Goal: Ask a question

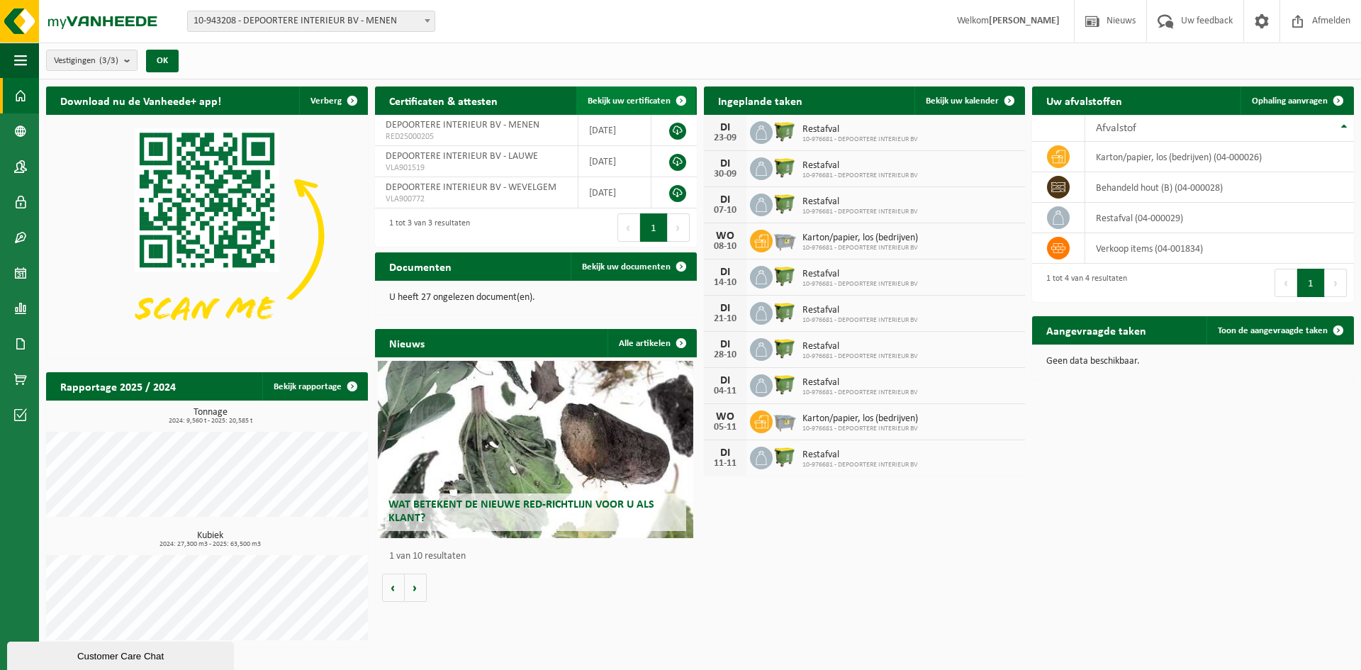
click at [683, 97] on span at bounding box center [681, 100] width 28 height 28
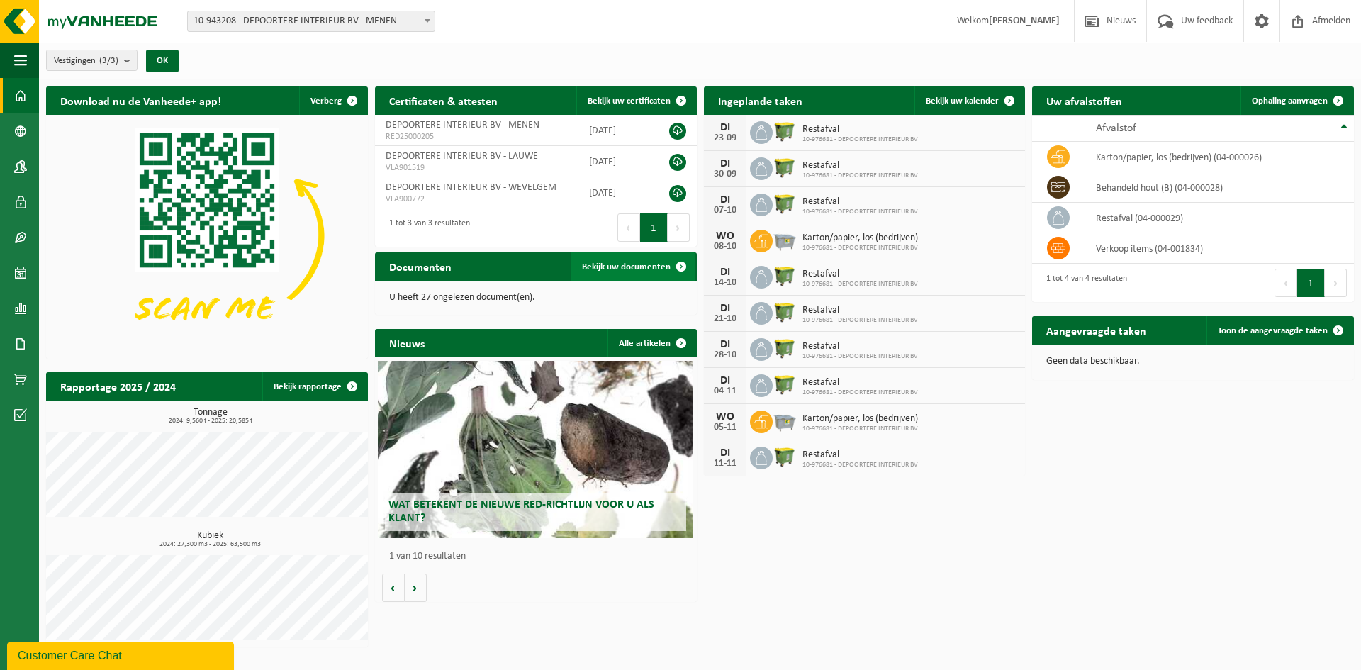
click at [679, 265] on span at bounding box center [681, 266] width 28 height 28
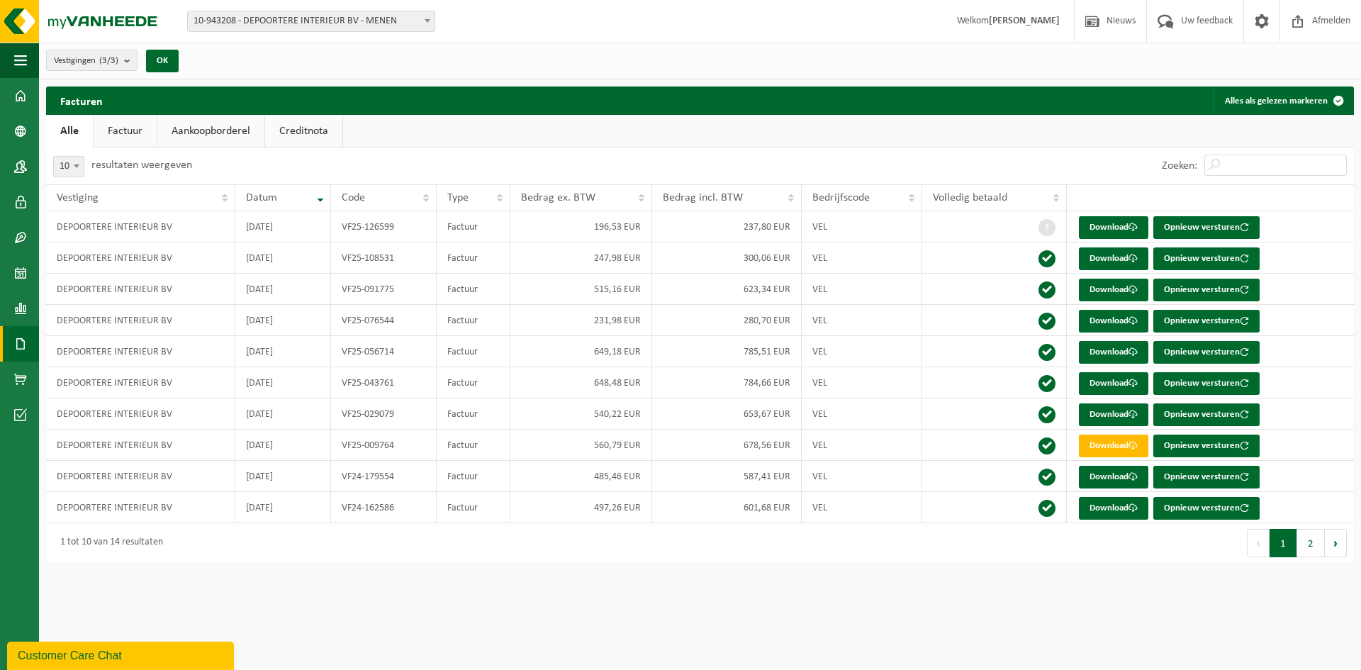
click at [679, 627] on html "Vestiging: 10-943208 - DEPOORTERE INTERIEUR BV - MENEN 10-943207 - DEPOORTERE I…" at bounding box center [680, 335] width 1361 height 670
click at [1312, 548] on button "2" at bounding box center [1311, 543] width 28 height 28
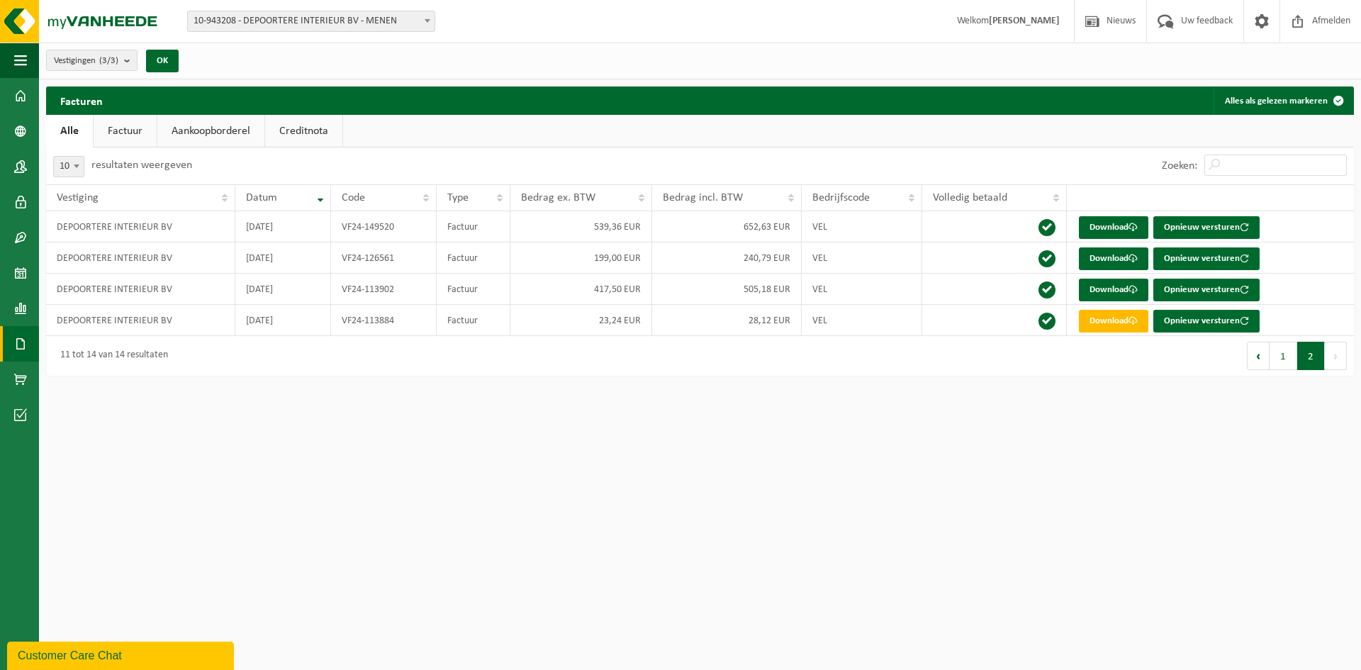
click at [429, 24] on span at bounding box center [427, 20] width 14 height 18
click at [425, 20] on b at bounding box center [428, 21] width 6 height 4
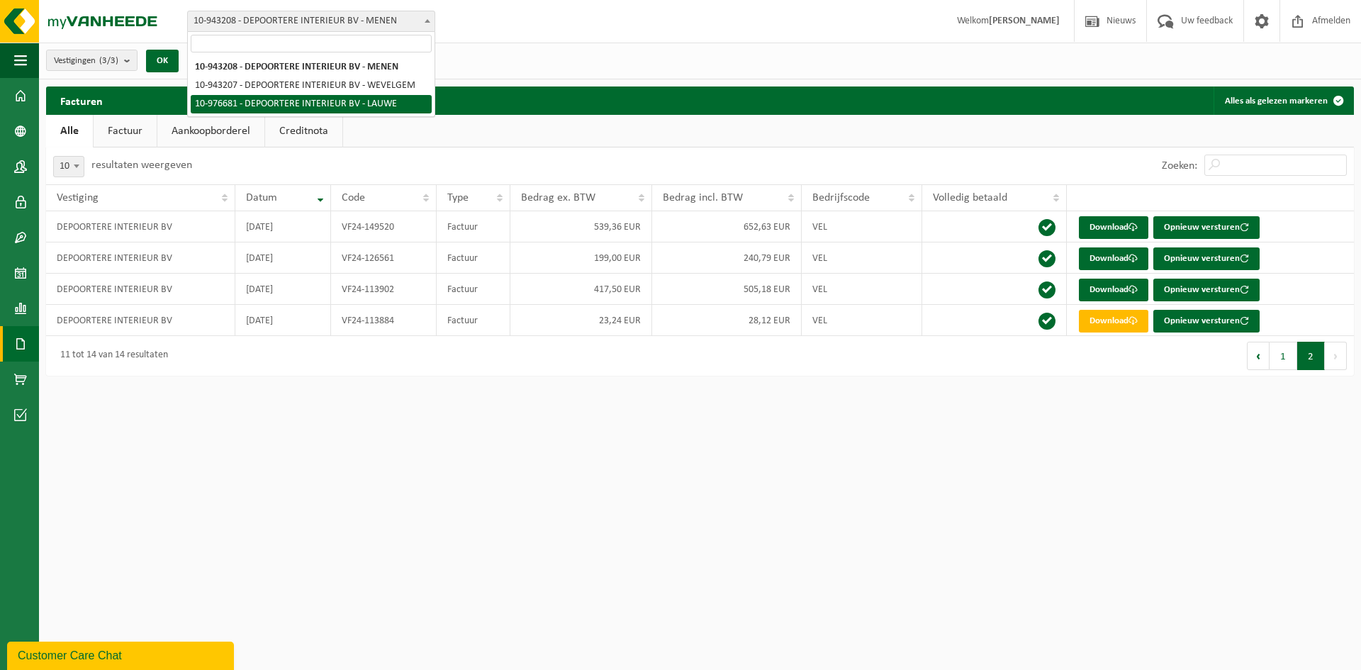
select select "158994"
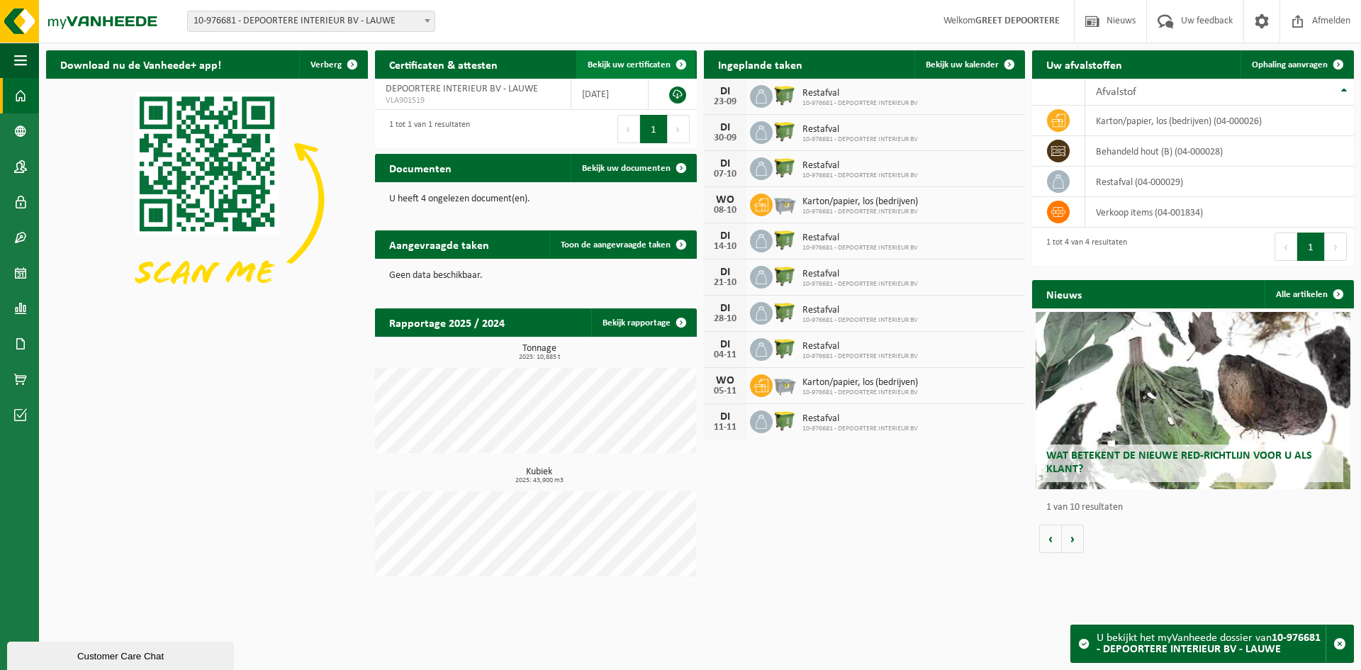
click at [685, 63] on span at bounding box center [681, 64] width 28 height 28
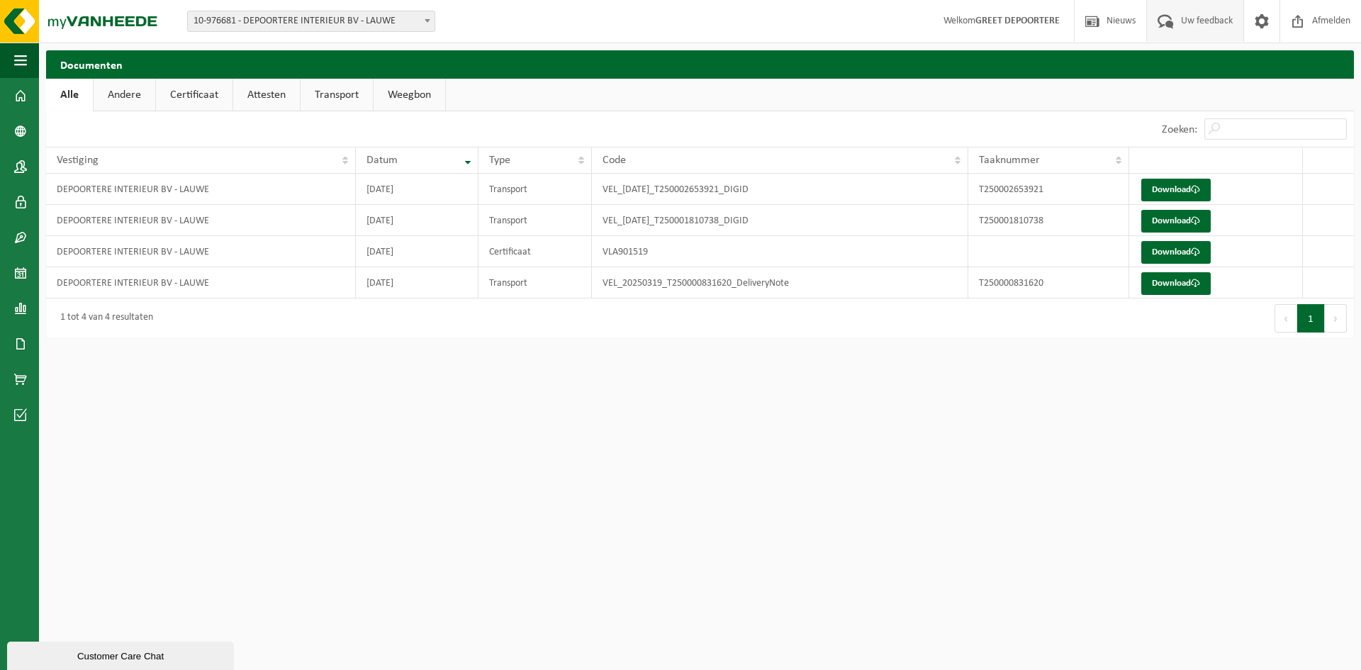
click at [1189, 18] on span "Uw feedback" at bounding box center [1206, 21] width 59 height 42
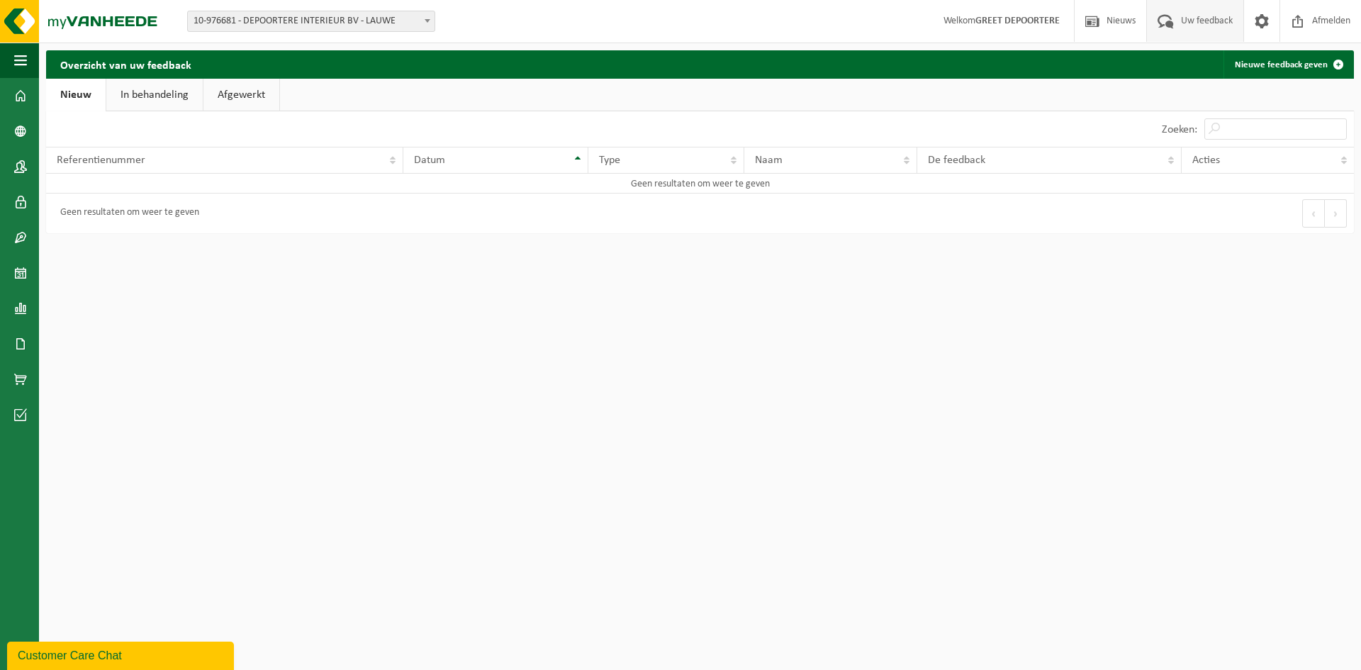
click at [150, 97] on link "In behandeling" at bounding box center [154, 95] width 96 height 33
click at [259, 86] on link "Afgewerkt" at bounding box center [244, 95] width 76 height 33
click at [106, 98] on link "In behandeling" at bounding box center [152, 95] width 96 height 33
click at [140, 656] on div "Customer Care Chat" at bounding box center [121, 655] width 206 height 17
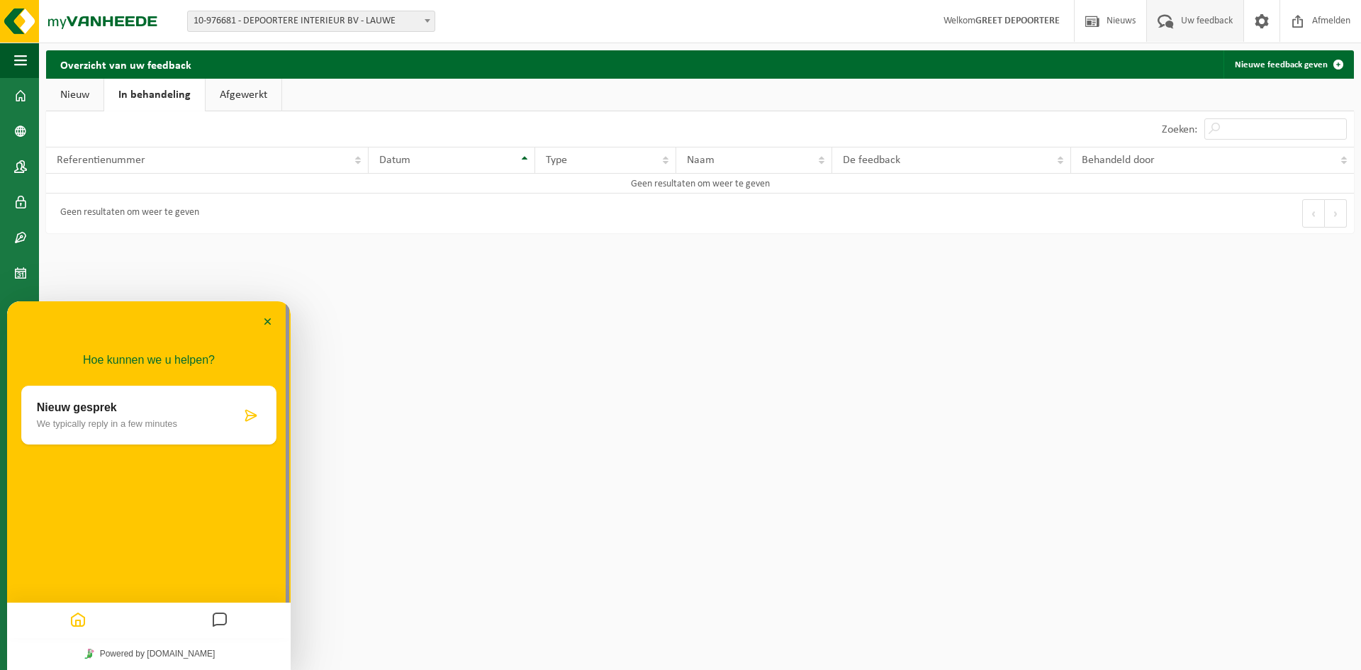
click at [69, 433] on div "Nieuw gesprek We typically reply in a few minutes" at bounding box center [148, 415] width 255 height 59
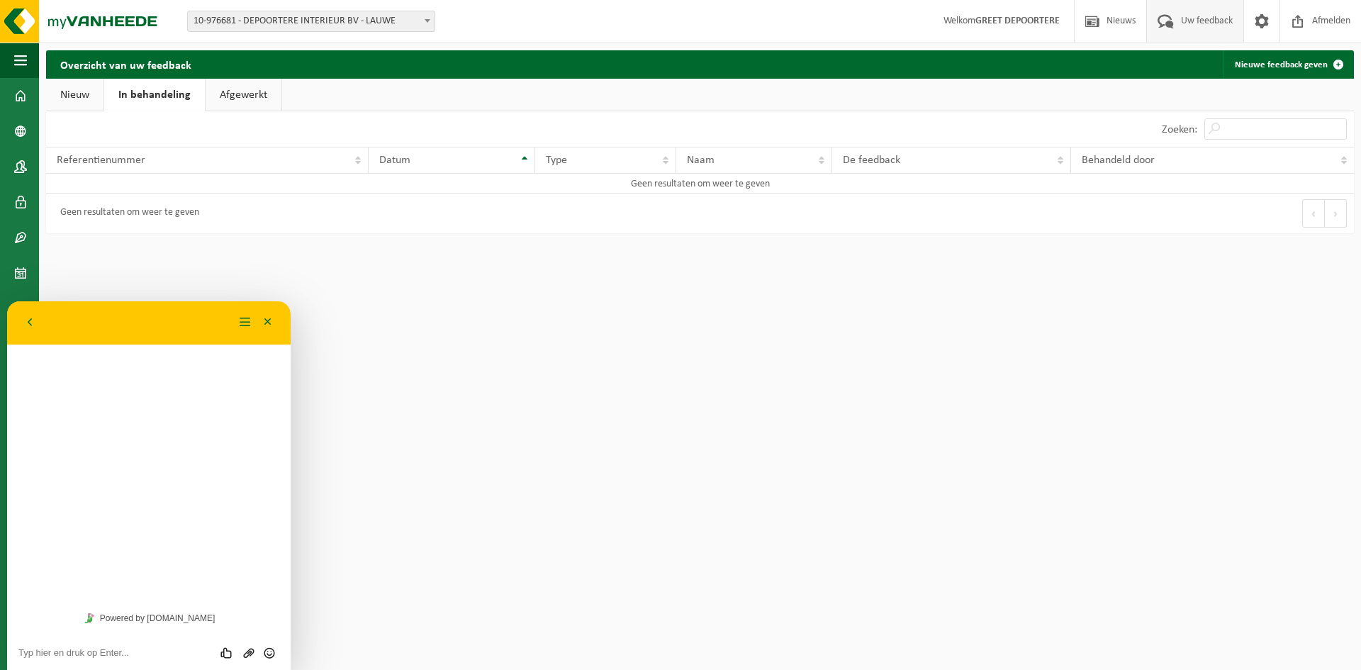
click at [72, 641] on div "Beoordeel deze chat Upload bestand Emoji invoeren" at bounding box center [148, 651] width 283 height 35
click at [67, 649] on textarea at bounding box center [148, 652] width 261 height 11
type textarea "[PERSON_NAME] je ons zeggen wanneer ons contract afloopt. Is er een opzegtermij…"
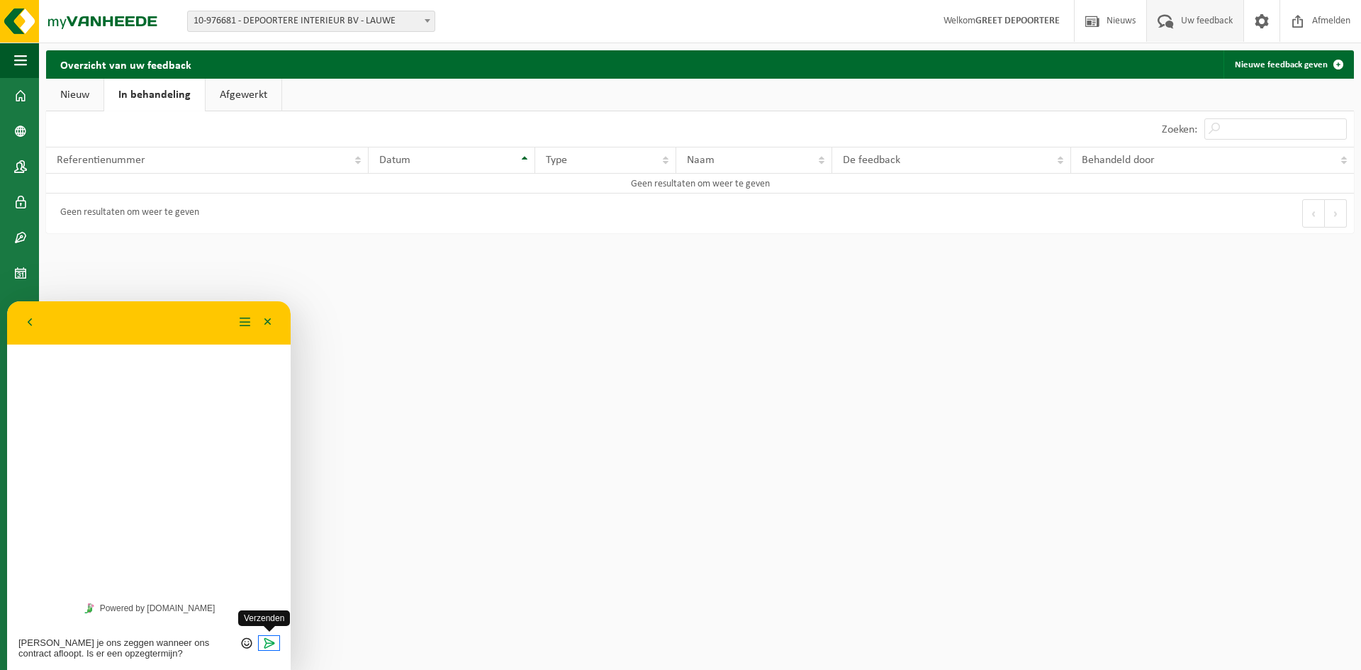
drag, startPoint x: 271, startPoint y: 642, endPoint x: 264, endPoint y: 644, distance: 7.2
click at [271, 643] on icon "Verzenden" at bounding box center [269, 642] width 13 height 13
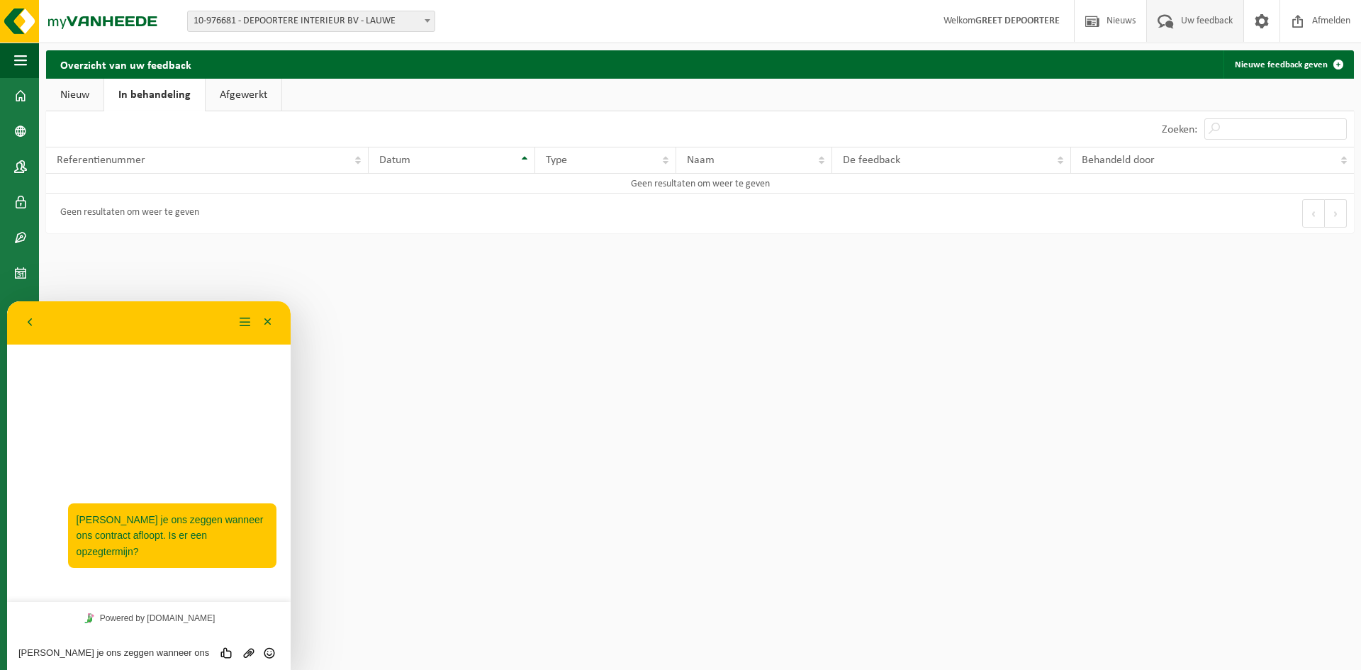
click at [69, 94] on link "Nieuw" at bounding box center [74, 95] width 57 height 33
click at [427, 18] on span at bounding box center [427, 20] width 14 height 18
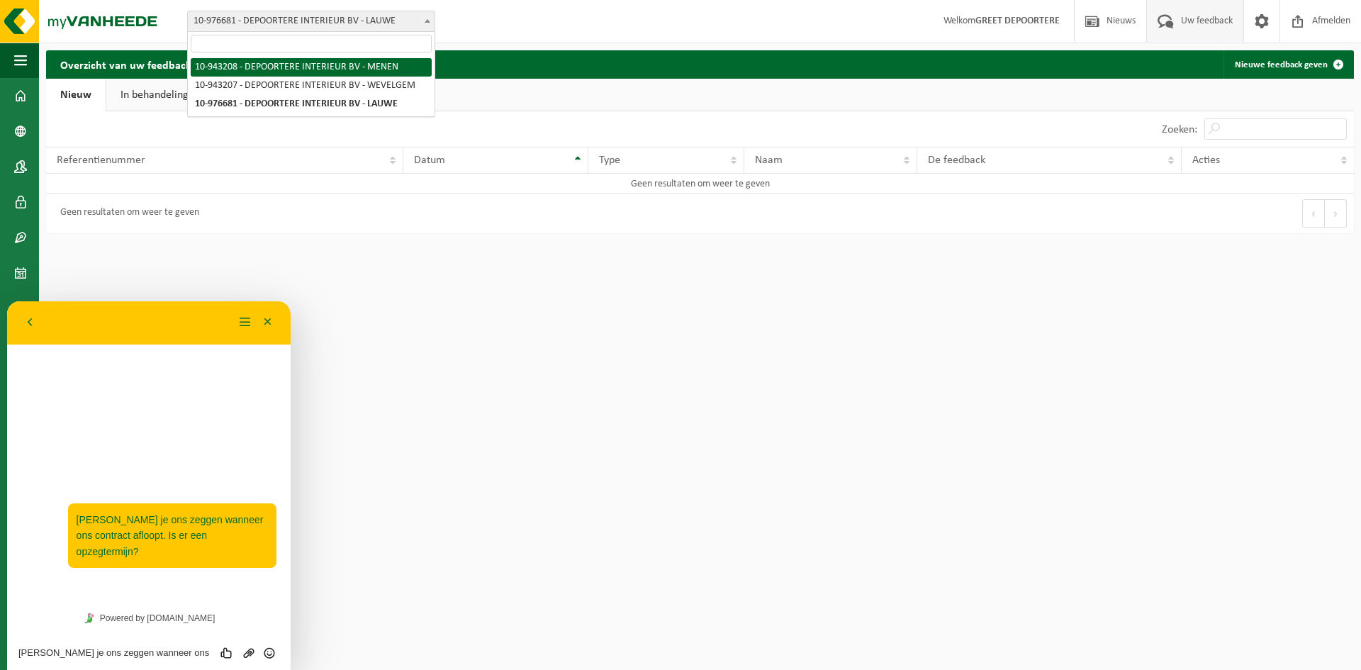
select select "143303"
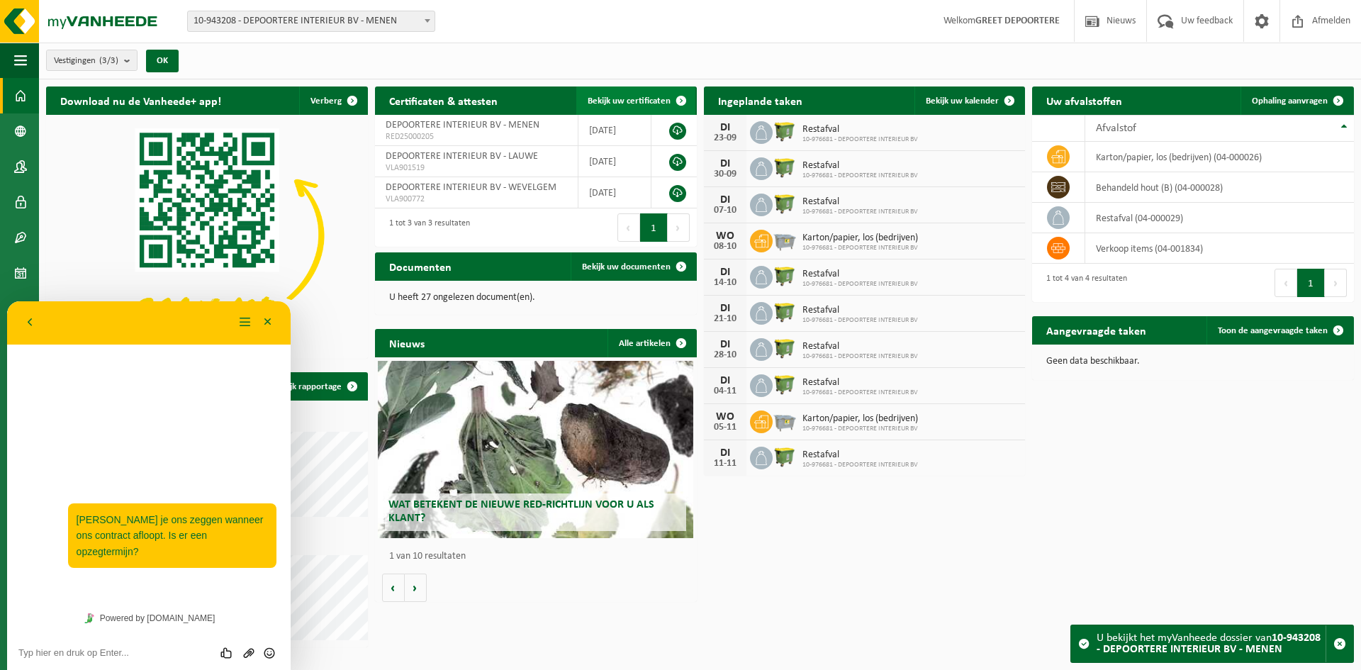
click at [678, 96] on span at bounding box center [681, 100] width 28 height 28
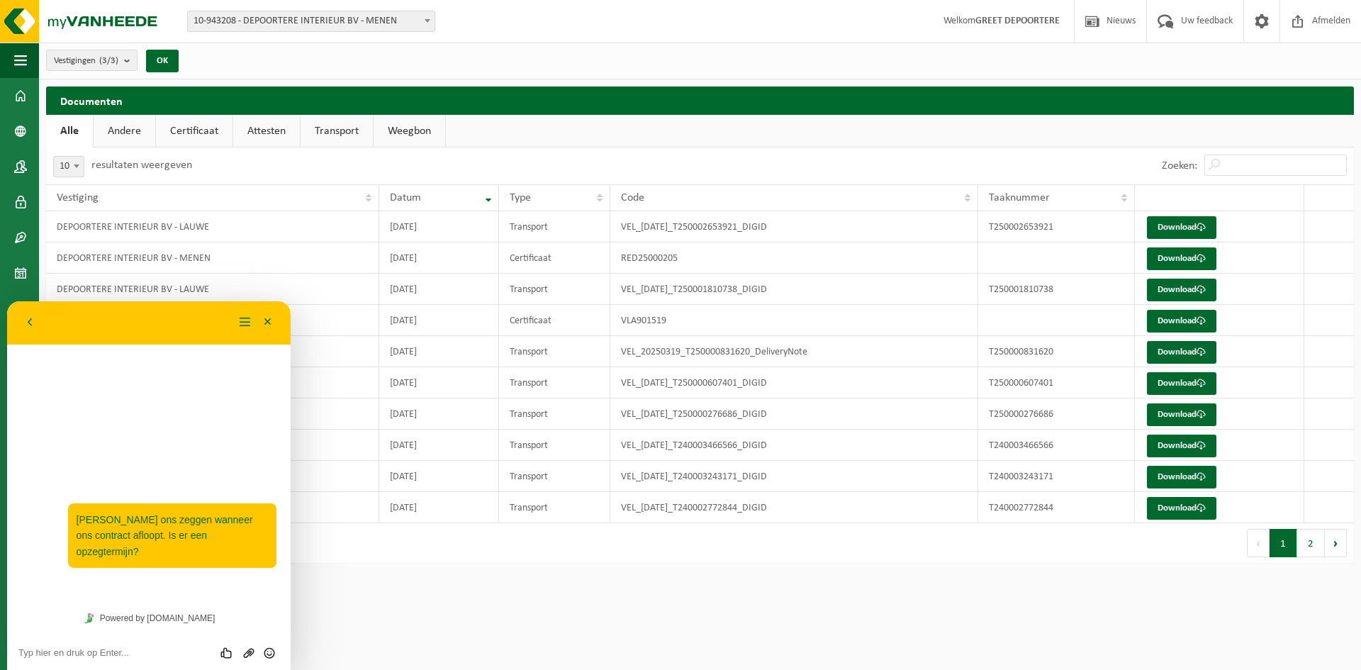
click at [423, 20] on span at bounding box center [427, 20] width 14 height 18
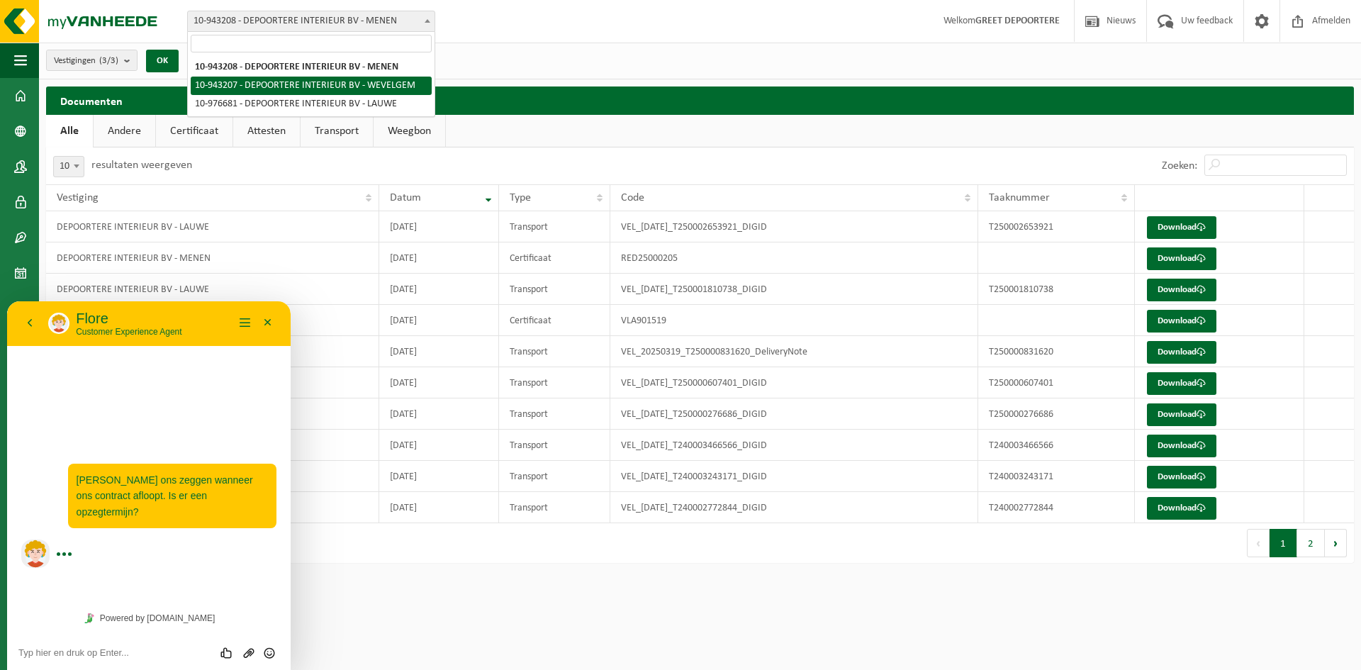
select select "143302"
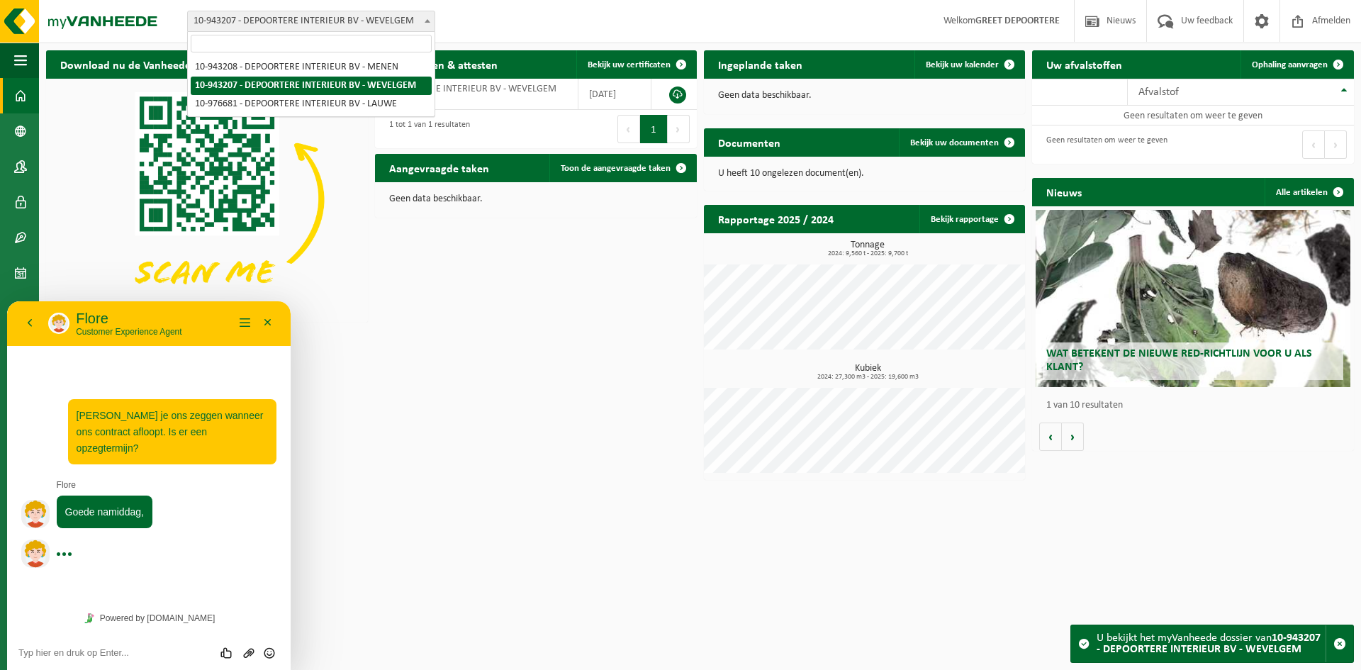
click at [427, 21] on b at bounding box center [428, 21] width 6 height 4
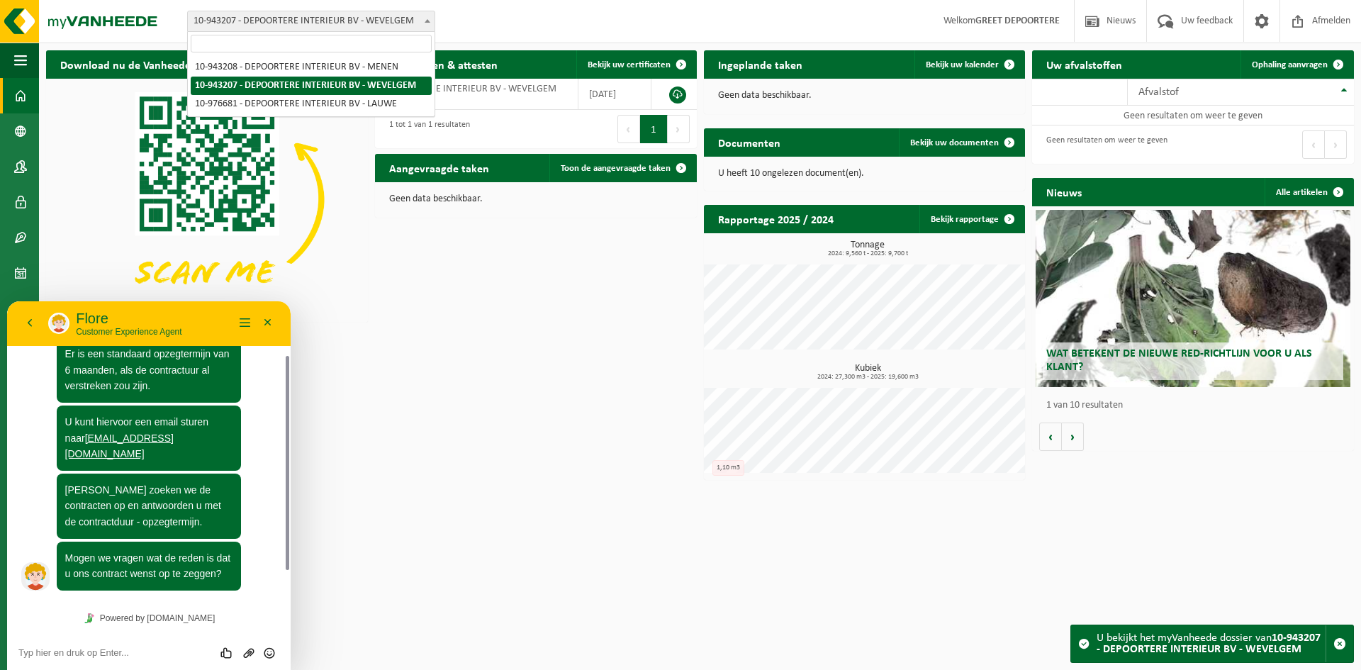
scroll to position [120, 0]
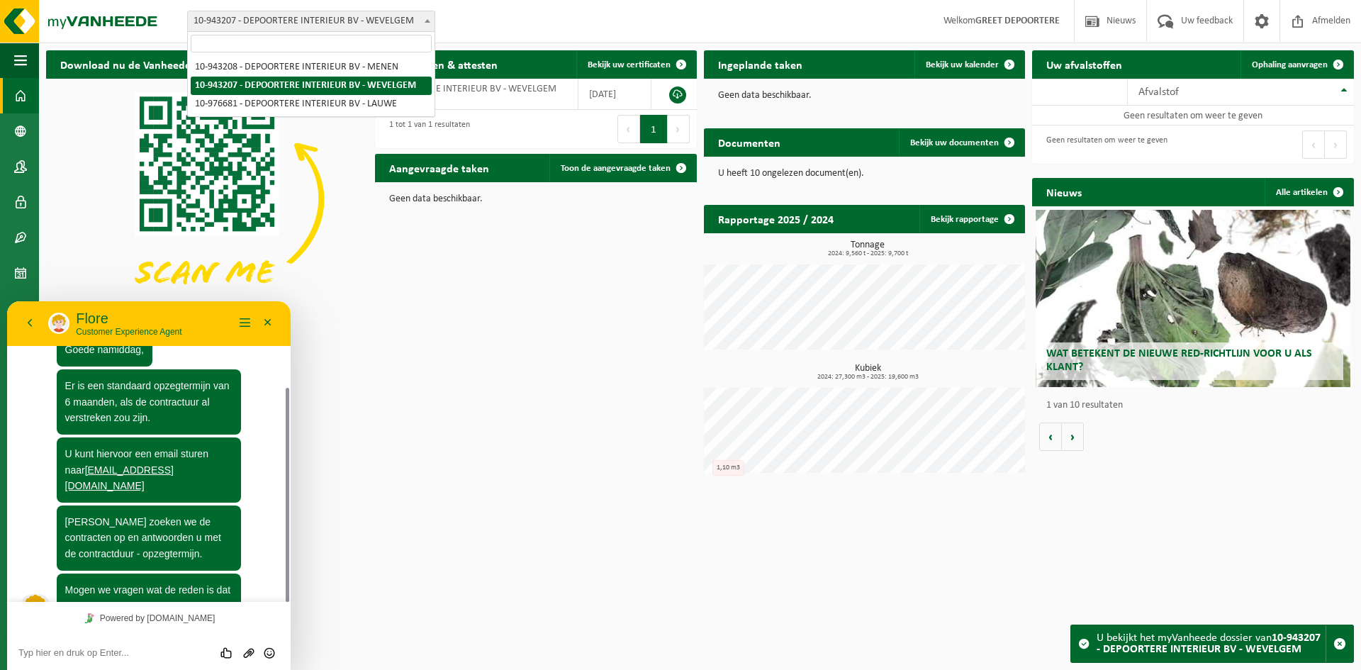
click at [28, 653] on textarea at bounding box center [148, 652] width 261 height 11
type textarea "i"
click at [118, 464] on link "[EMAIL_ADDRESS][DOMAIN_NAME]" at bounding box center [119, 478] width 108 height 28
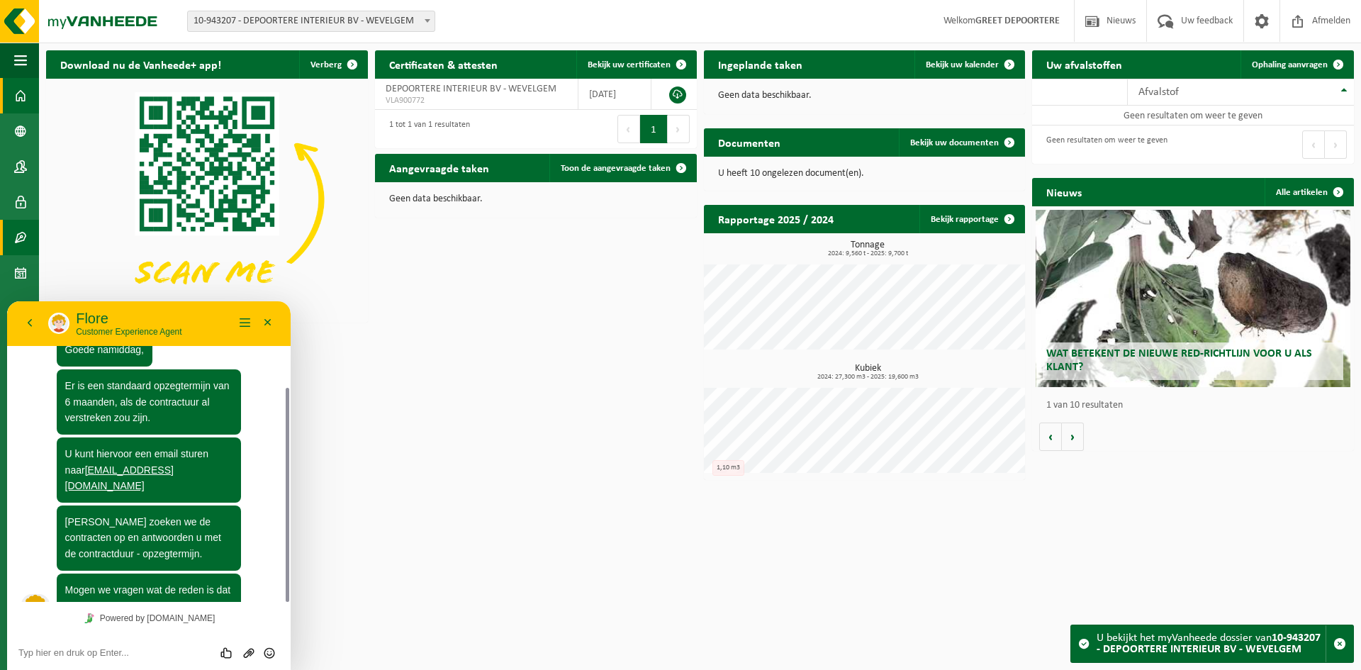
click at [26, 235] on span at bounding box center [20, 237] width 13 height 35
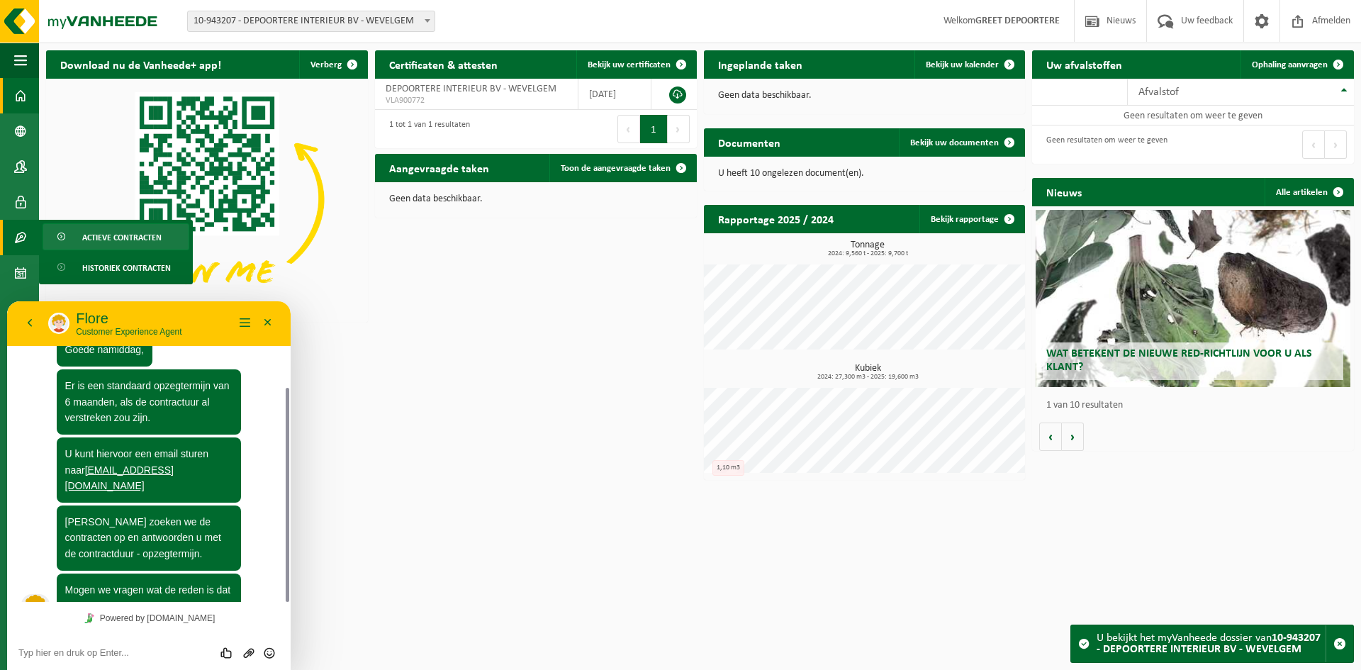
click at [118, 237] on span "Actieve contracten" at bounding box center [121, 237] width 79 height 27
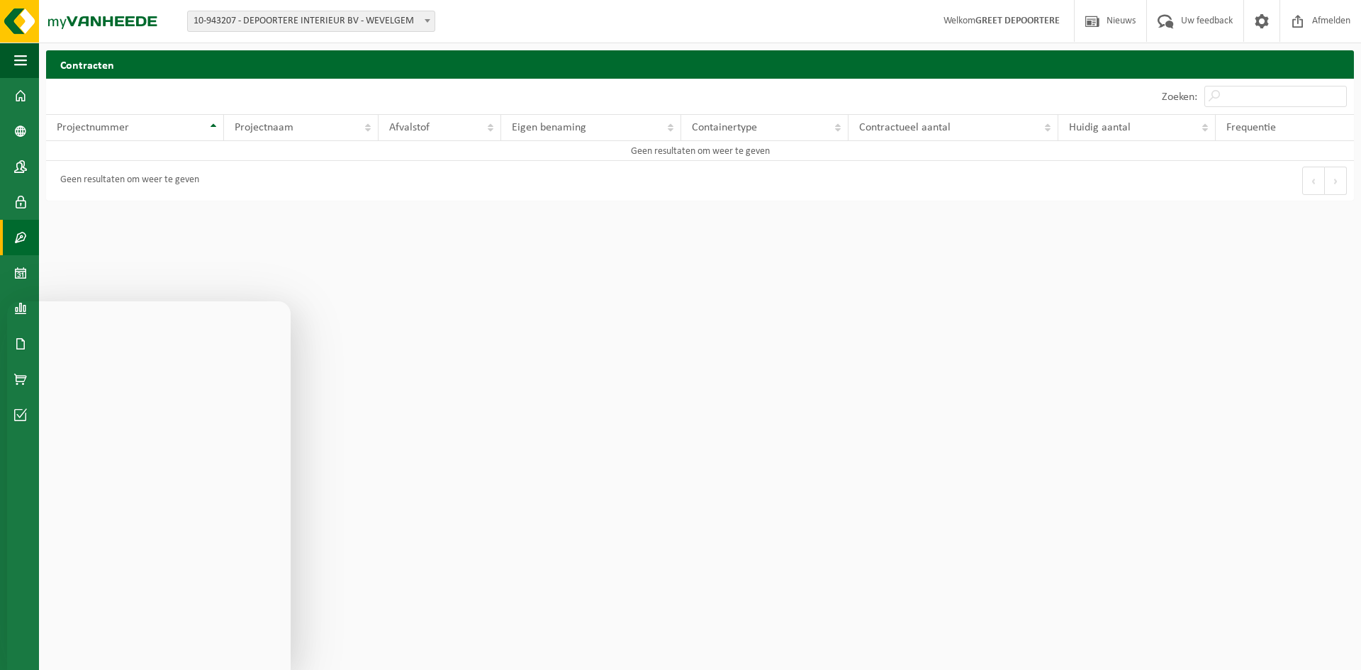
scroll to position [142, 0]
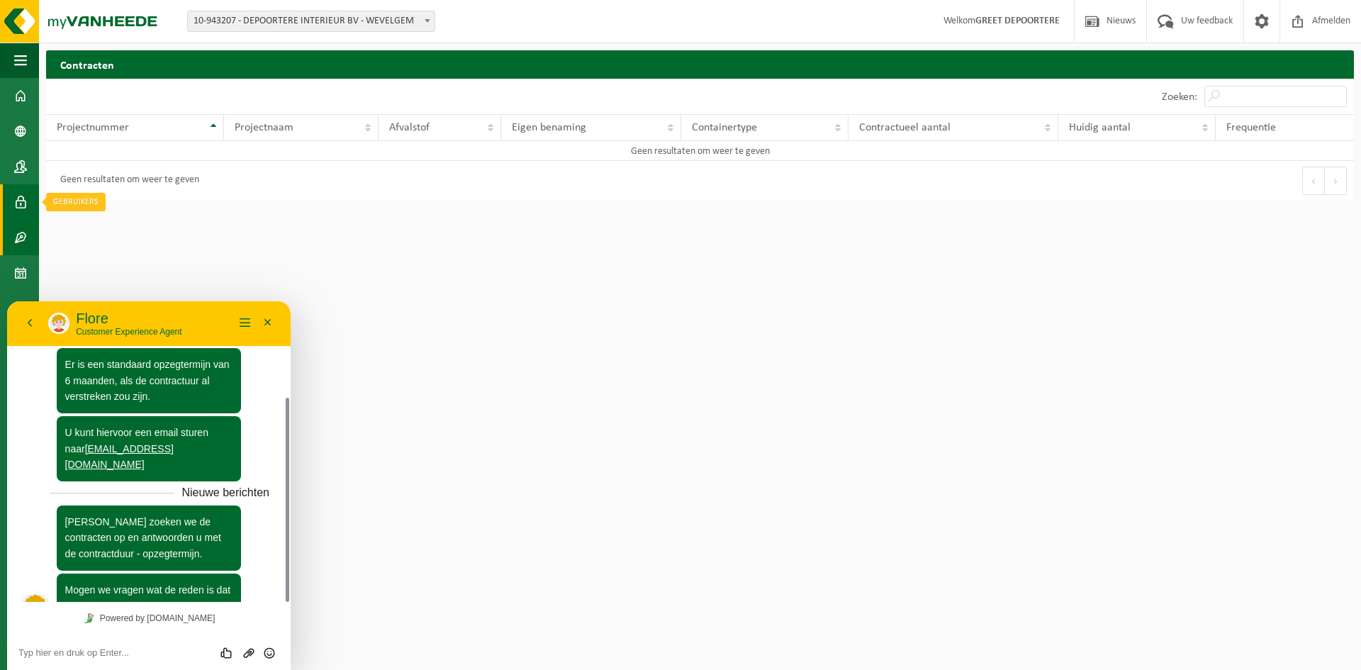
click at [22, 201] on span at bounding box center [20, 201] width 13 height 35
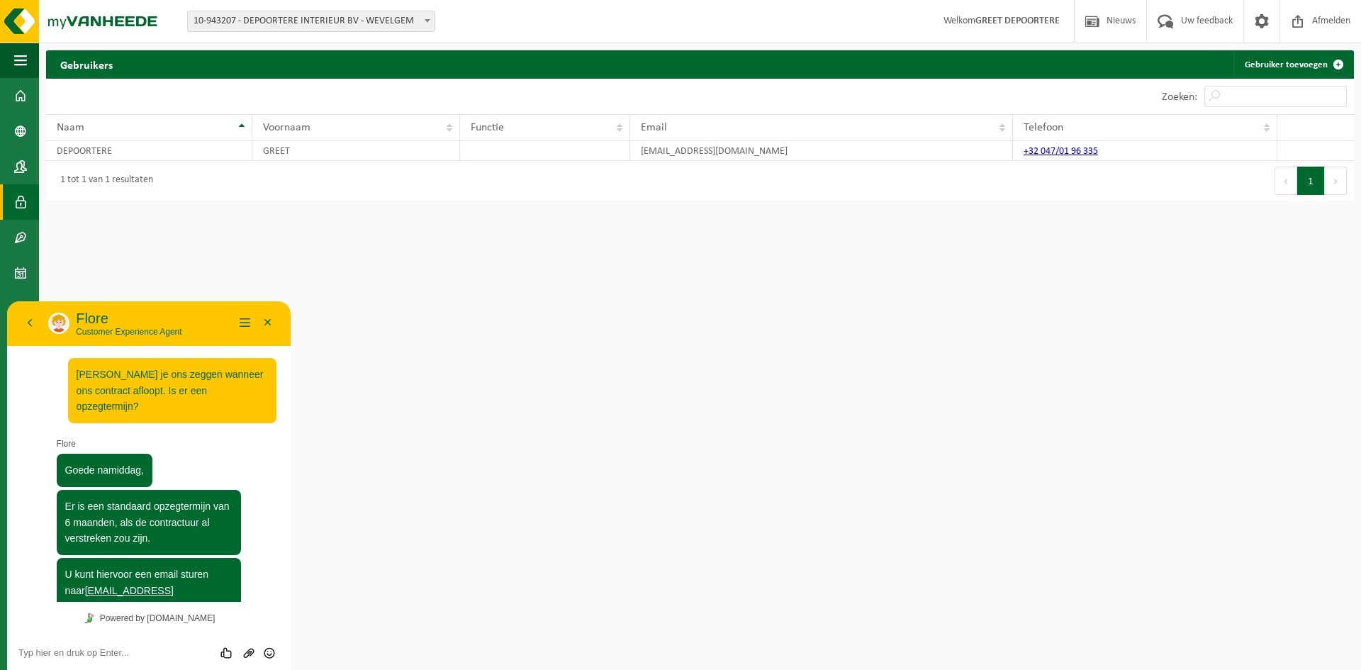
scroll to position [142, 0]
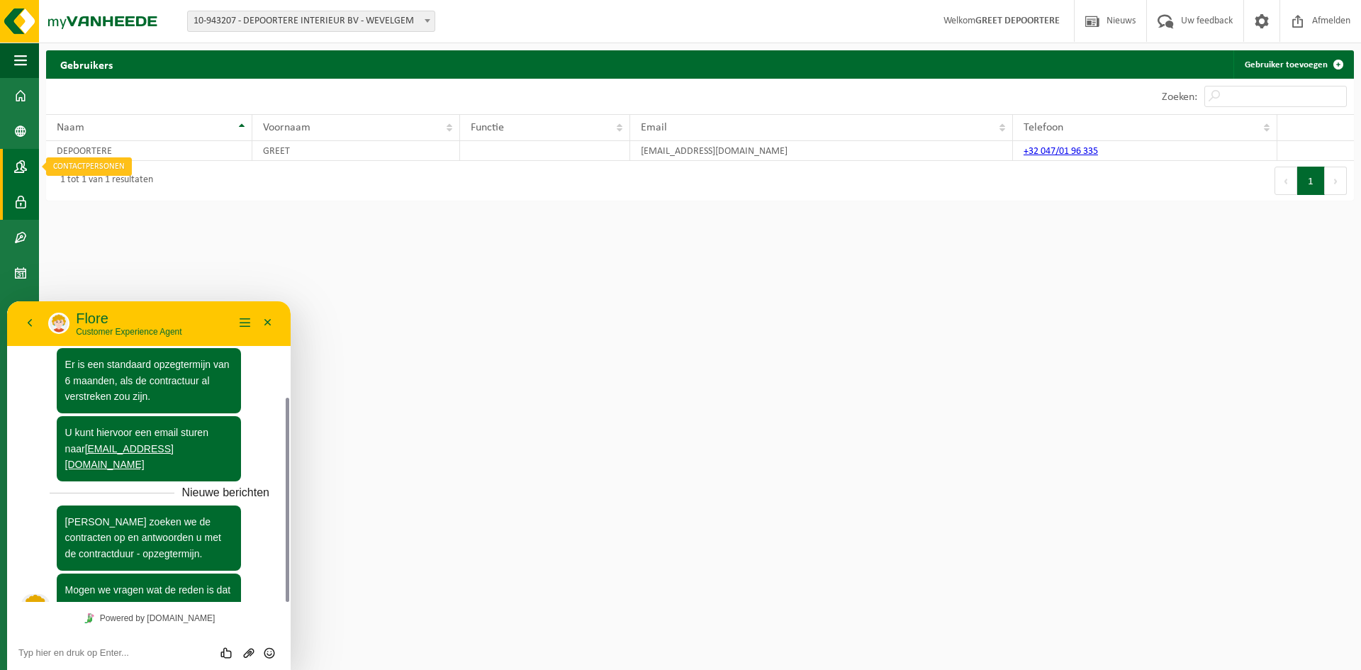
click at [15, 166] on span at bounding box center [20, 166] width 13 height 35
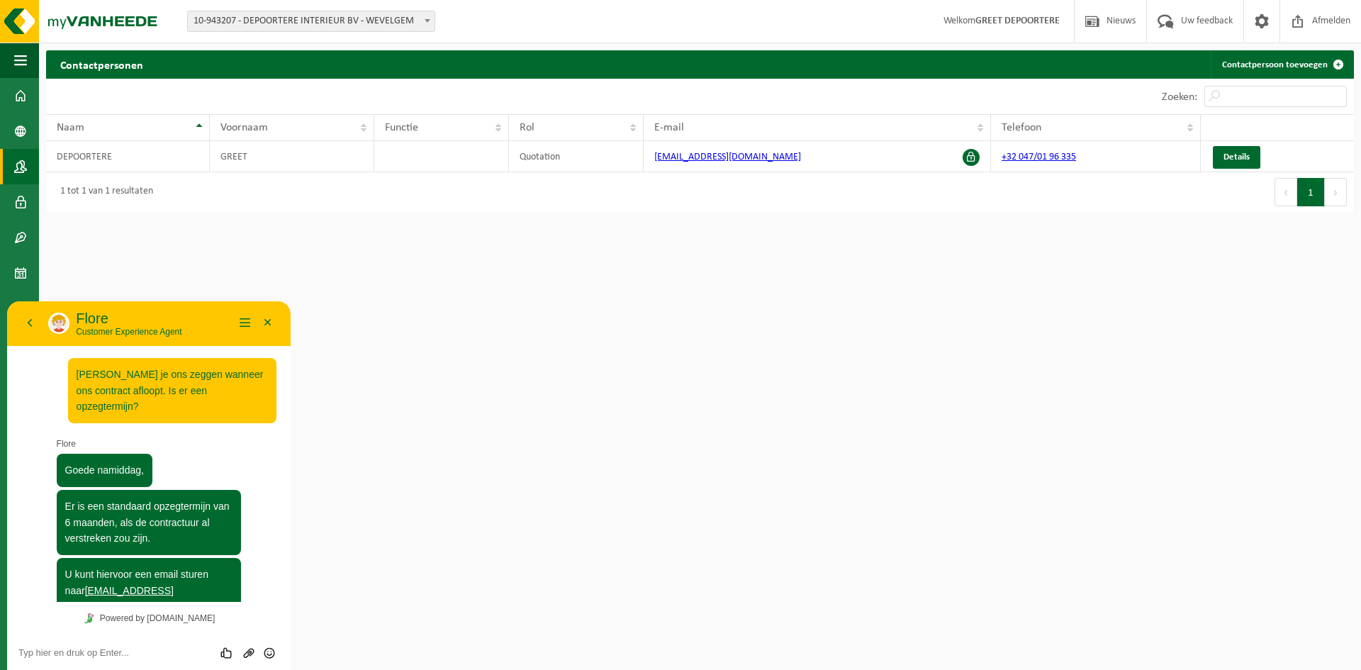
scroll to position [142, 0]
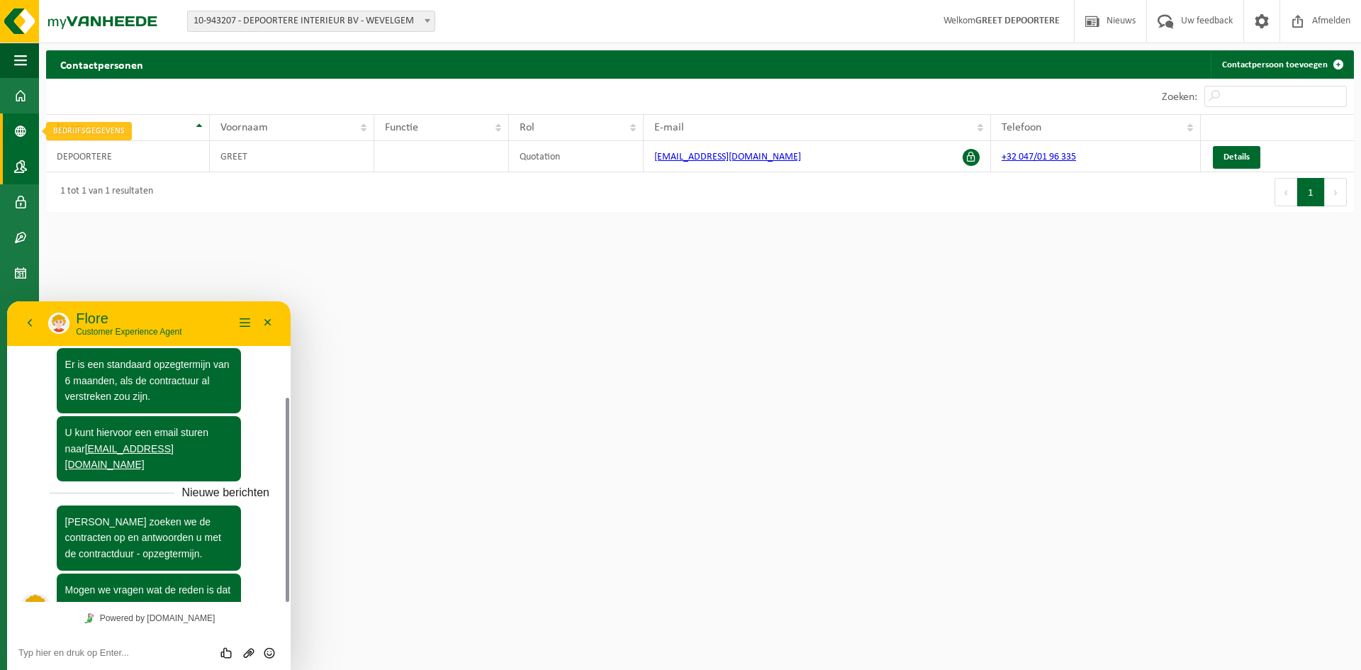
click at [16, 136] on span at bounding box center [20, 130] width 13 height 35
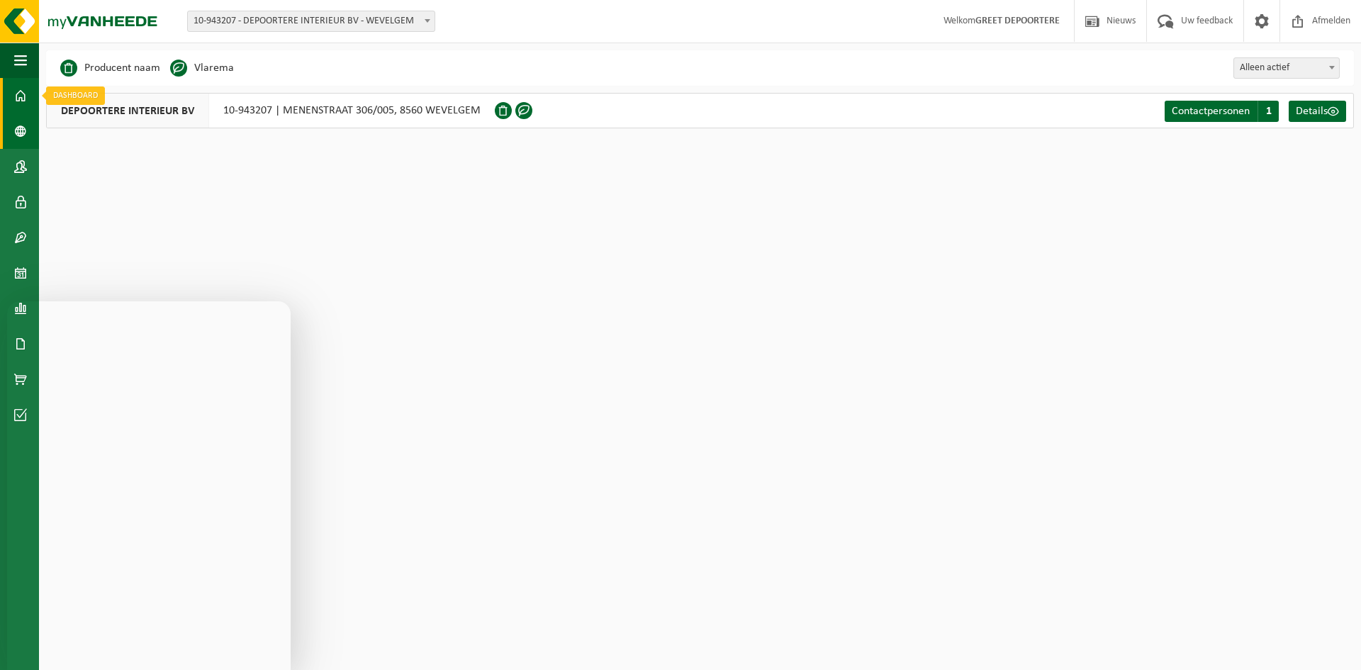
scroll to position [142, 0]
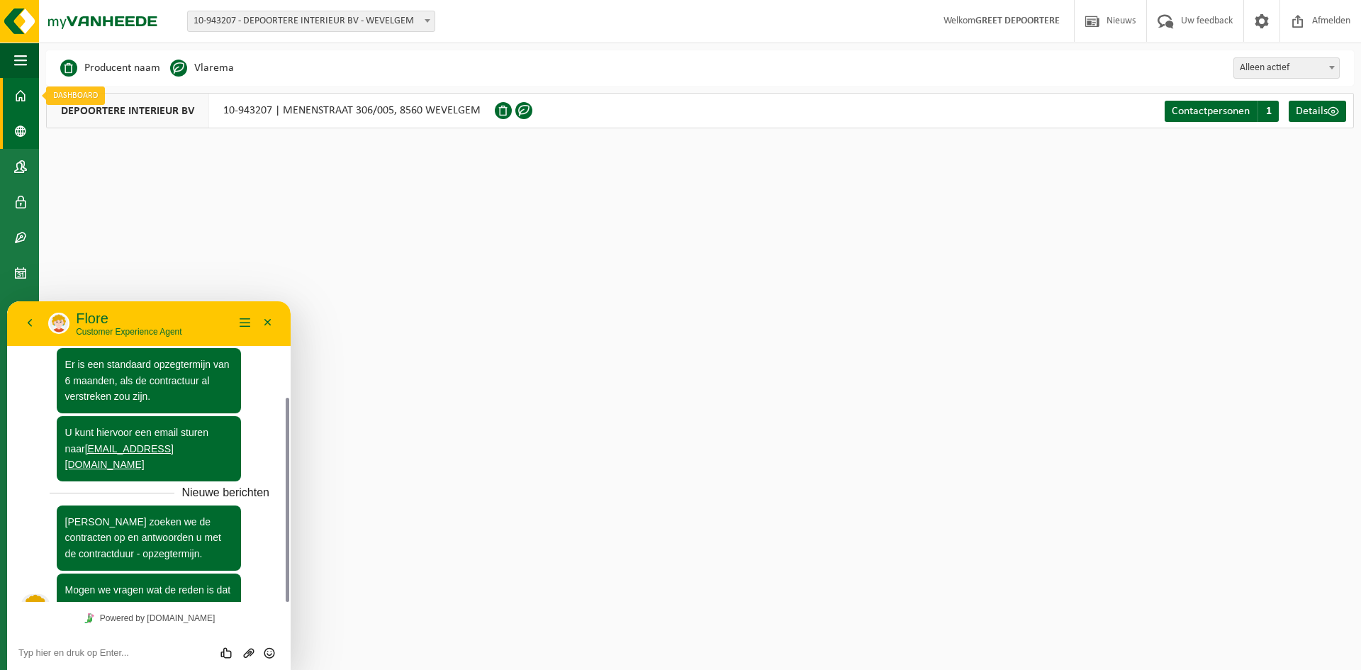
click at [22, 101] on span at bounding box center [20, 95] width 13 height 35
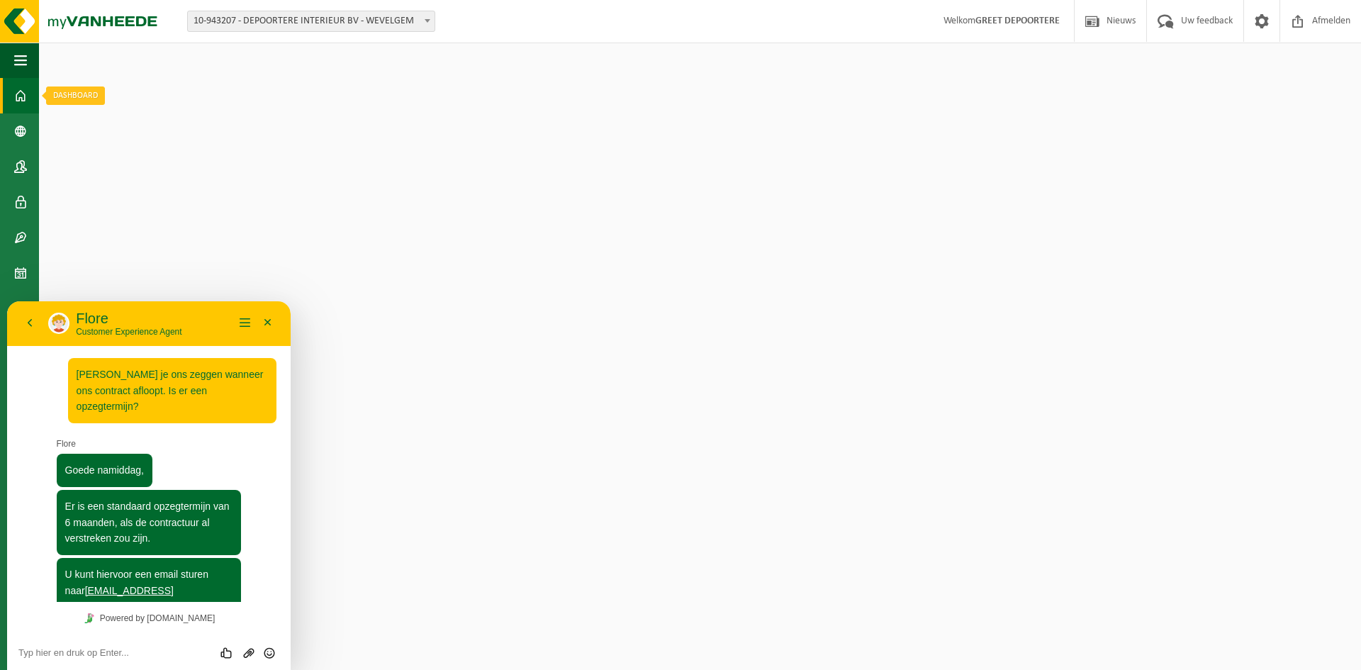
scroll to position [142, 0]
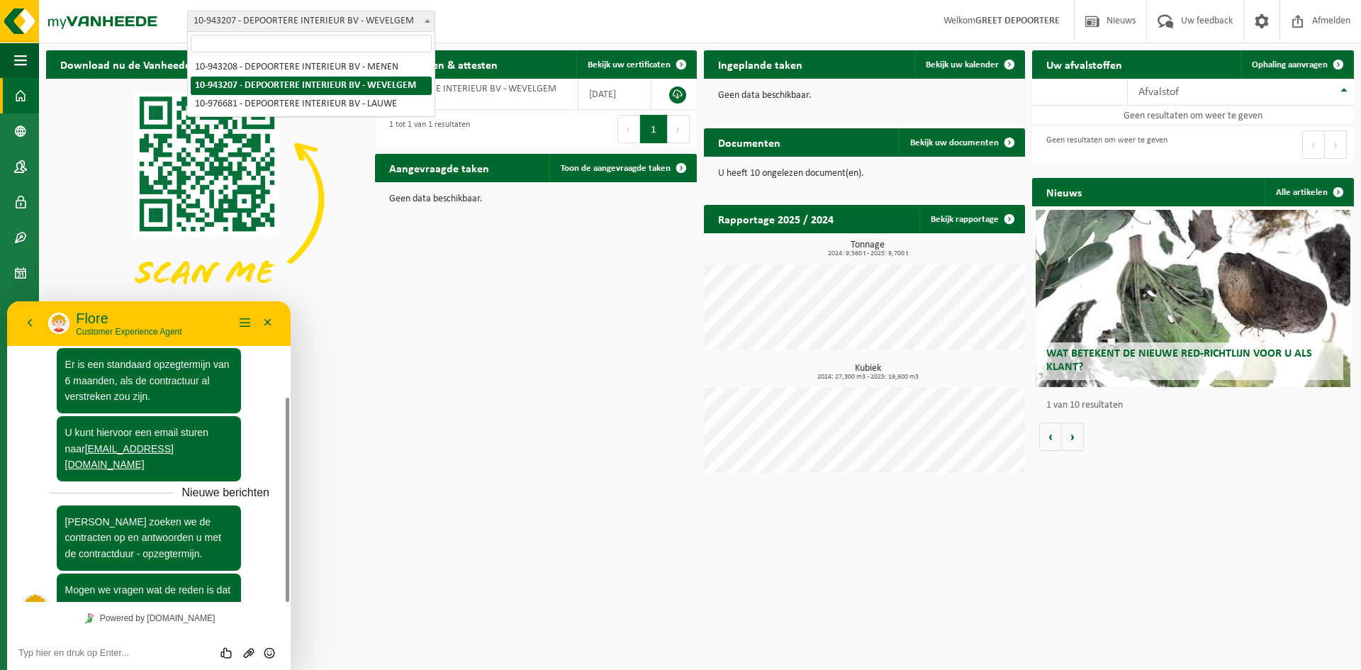
click at [425, 26] on span at bounding box center [427, 20] width 14 height 18
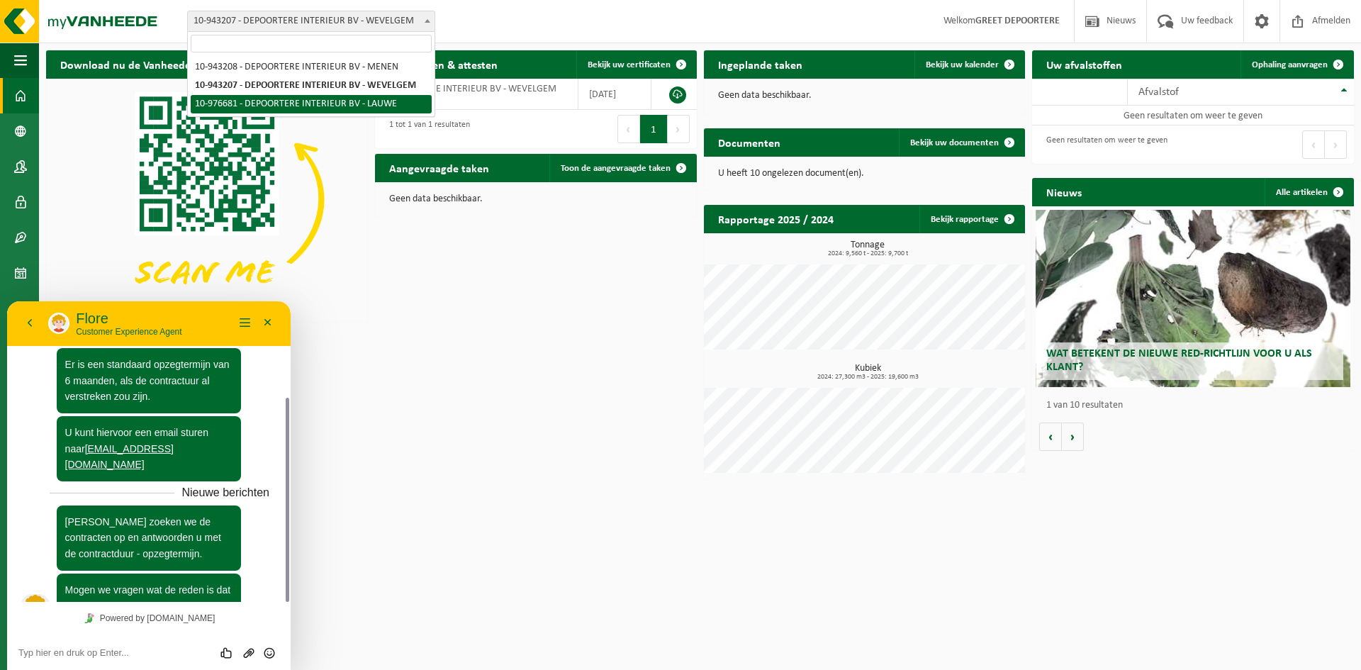
select select "158994"
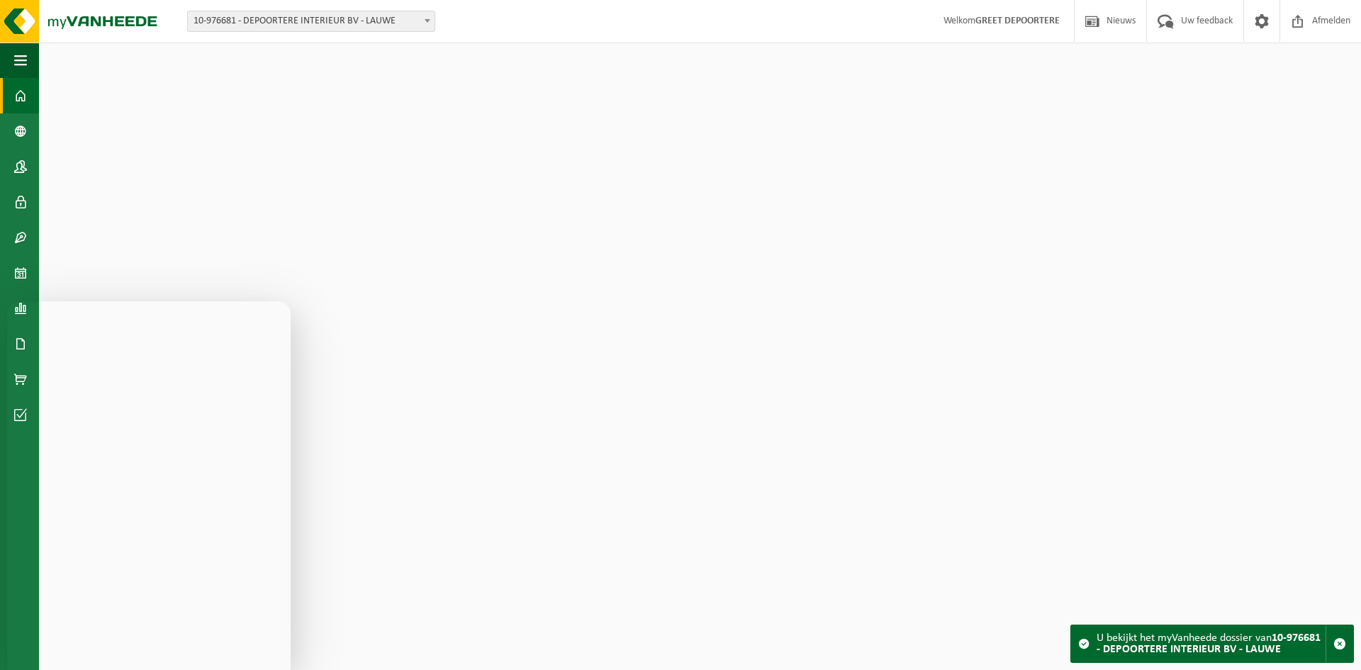
scroll to position [142, 0]
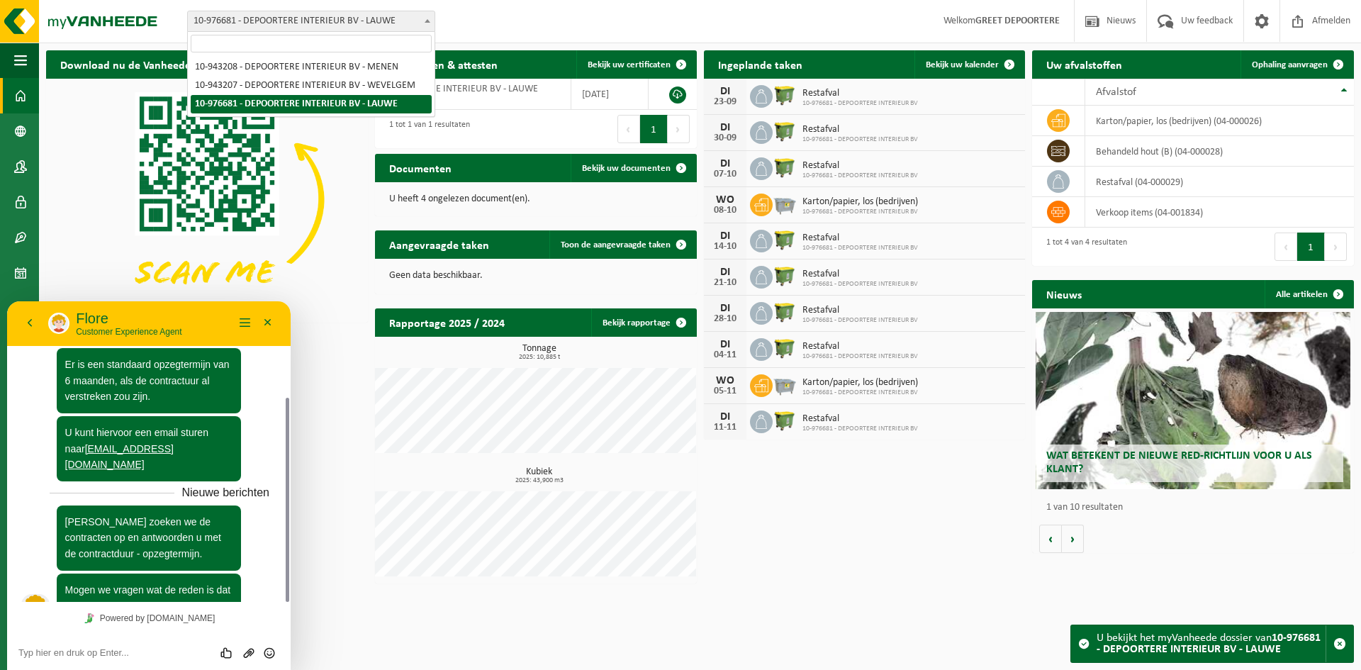
click at [425, 19] on b at bounding box center [428, 21] width 6 height 4
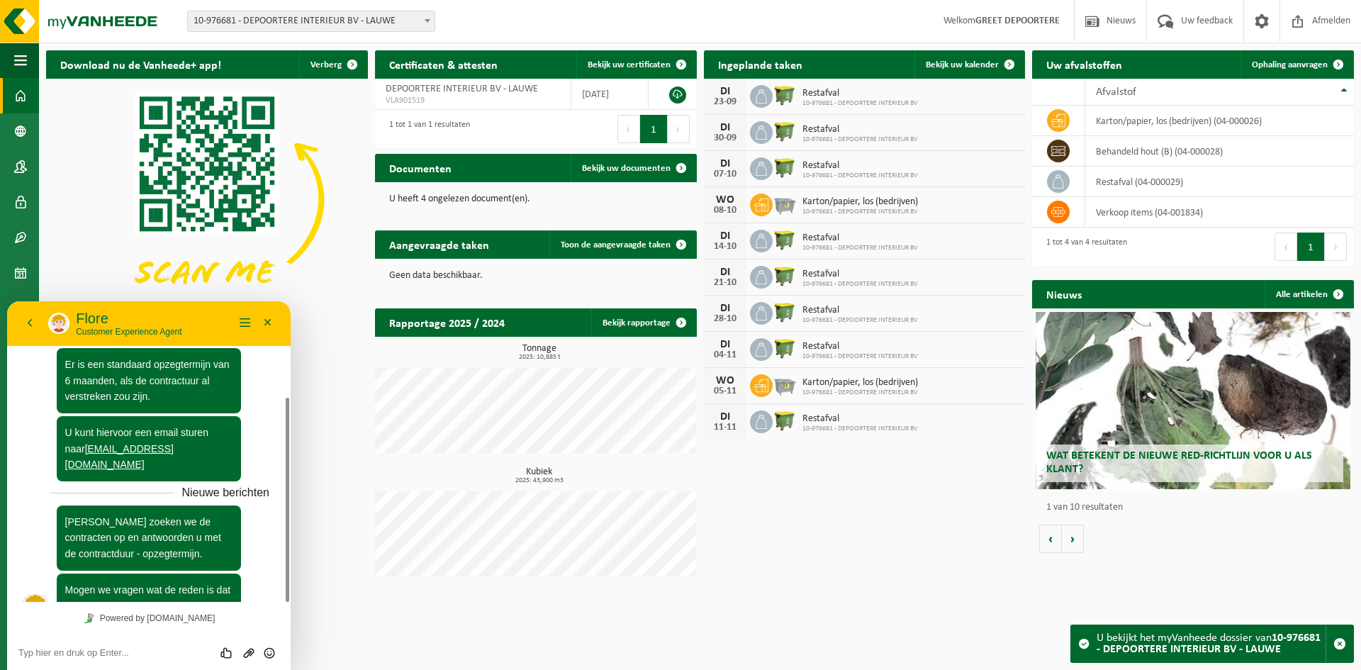
click at [287, 154] on img at bounding box center [207, 199] width 322 height 241
